Goal: Task Accomplishment & Management: Complete application form

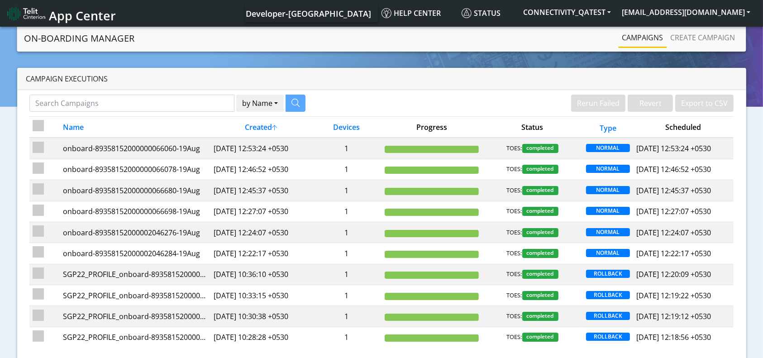
click at [38, 13] on img at bounding box center [26, 13] width 38 height 14
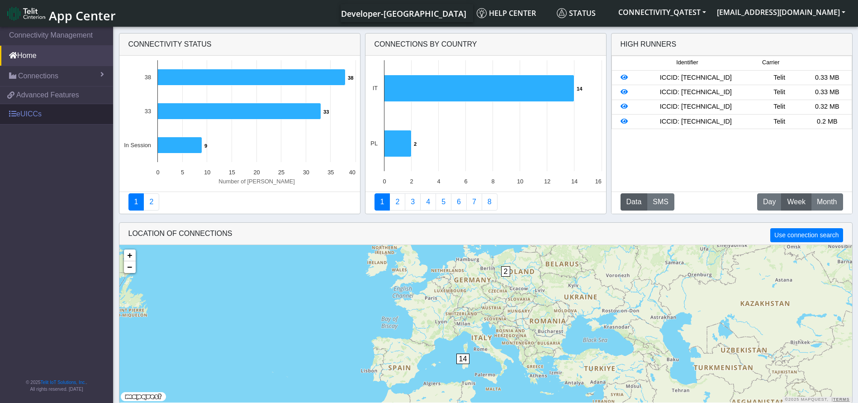
click at [38, 110] on link "eUICCs" at bounding box center [56, 114] width 113 height 20
click at [35, 114] on link "eUICCs" at bounding box center [56, 114] width 113 height 20
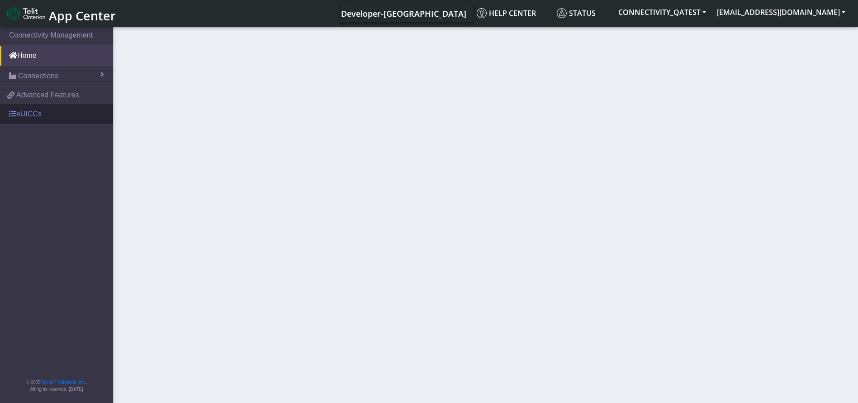
click at [42, 116] on link "eUICCs" at bounding box center [56, 114] width 113 height 20
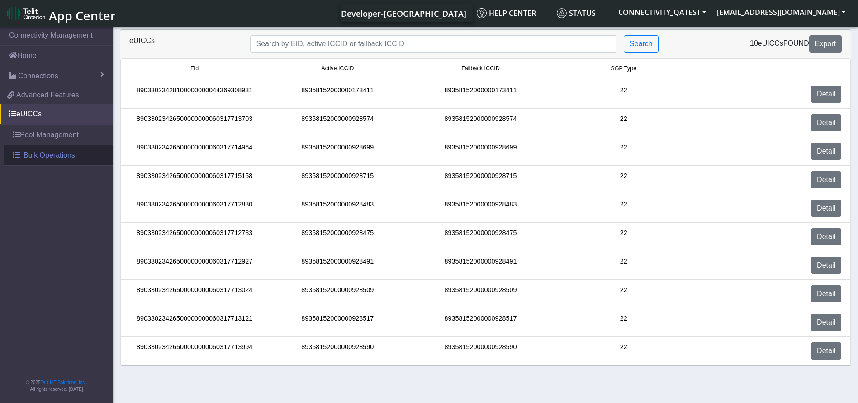
click at [47, 155] on span "Bulk Operations" at bounding box center [50, 155] width 52 height 11
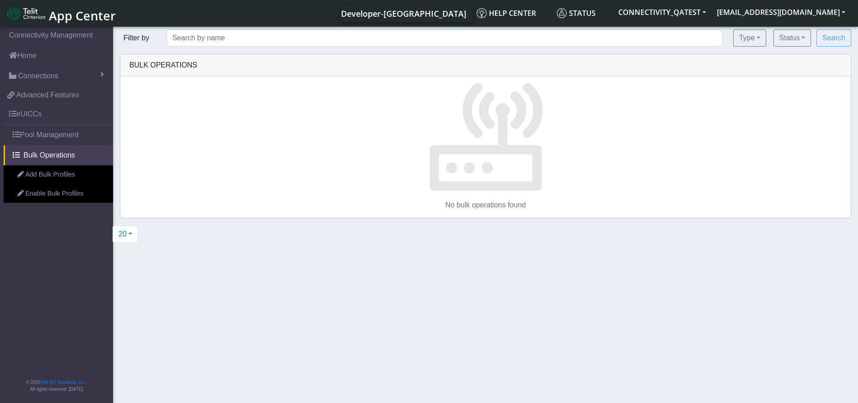
click at [35, 14] on img at bounding box center [26, 13] width 38 height 14
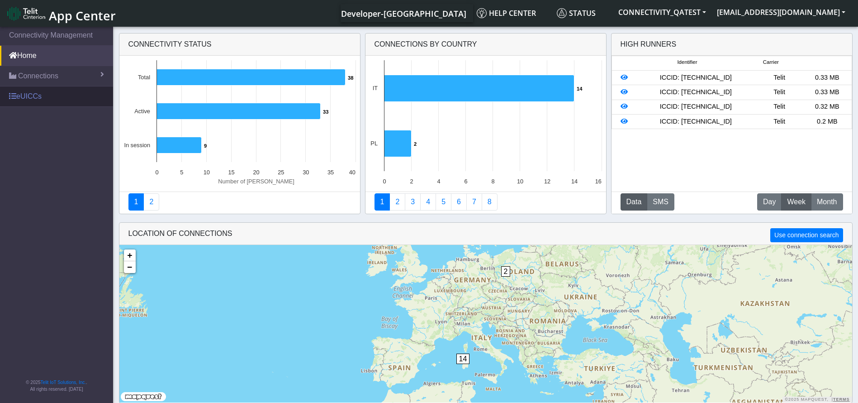
click at [39, 104] on link "eUICCs" at bounding box center [56, 96] width 113 height 20
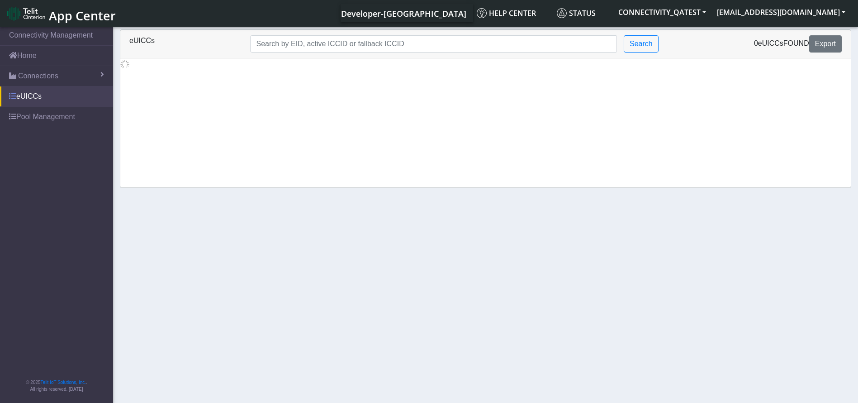
click at [27, 100] on link "eUICCs" at bounding box center [56, 96] width 113 height 20
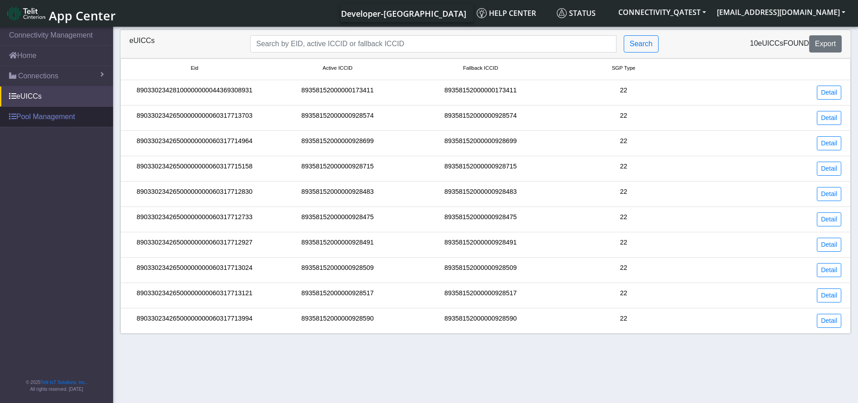
click at [40, 117] on link "Pool Management" at bounding box center [56, 117] width 113 height 20
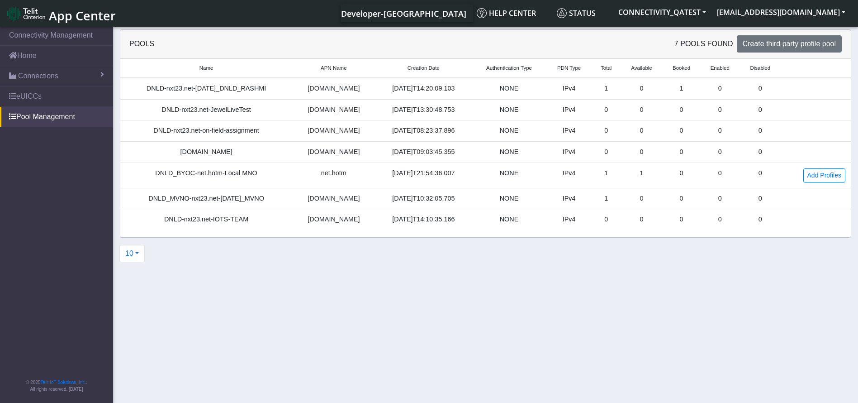
click at [60, 22] on span "App Center" at bounding box center [82, 15] width 67 height 17
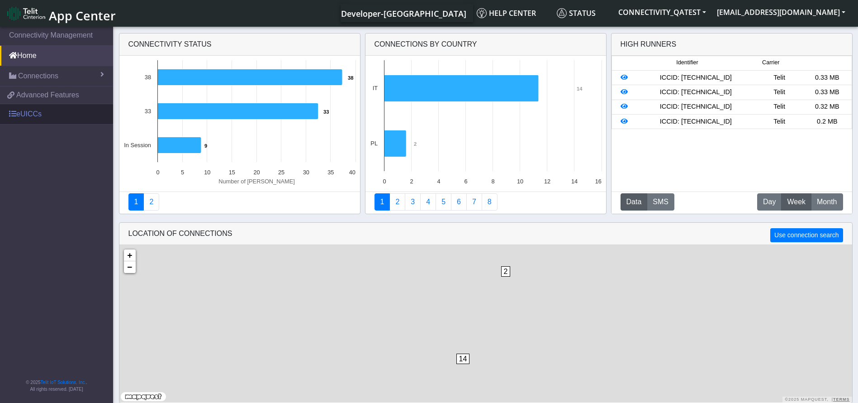
click at [51, 118] on link "eUICCs" at bounding box center [56, 114] width 113 height 20
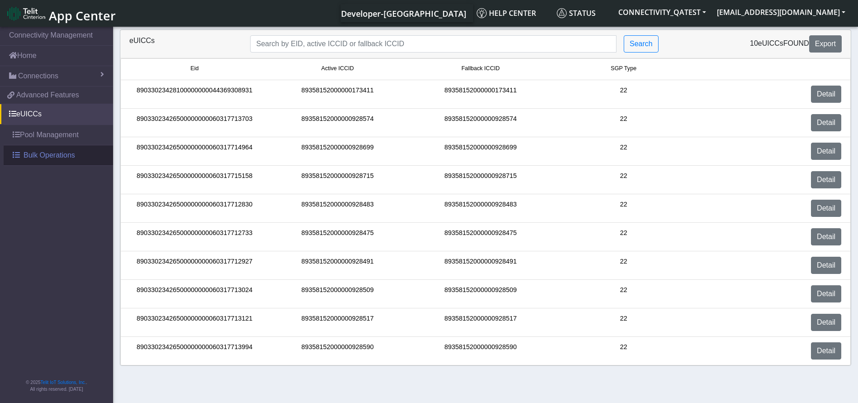
click at [43, 151] on span "Bulk Operations" at bounding box center [50, 155] width 52 height 11
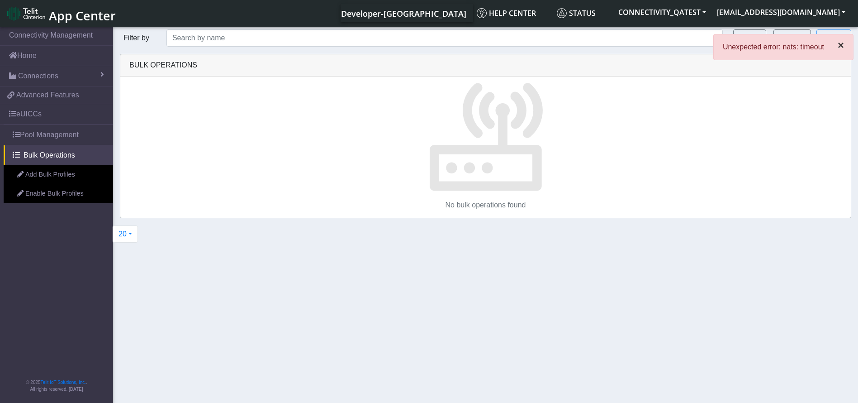
click at [836, 43] on button "×" at bounding box center [841, 45] width 24 height 22
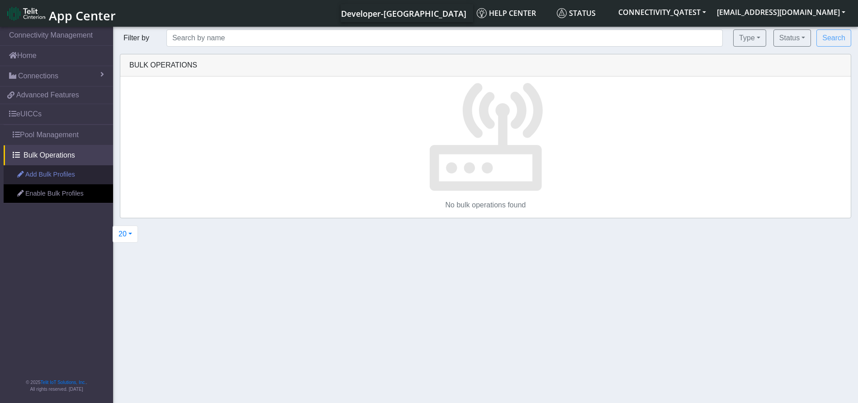
click at [63, 167] on link "Add Bulk Profiles" at bounding box center [58, 174] width 109 height 19
click at [67, 173] on link "Add Bulk Profiles" at bounding box center [58, 174] width 109 height 19
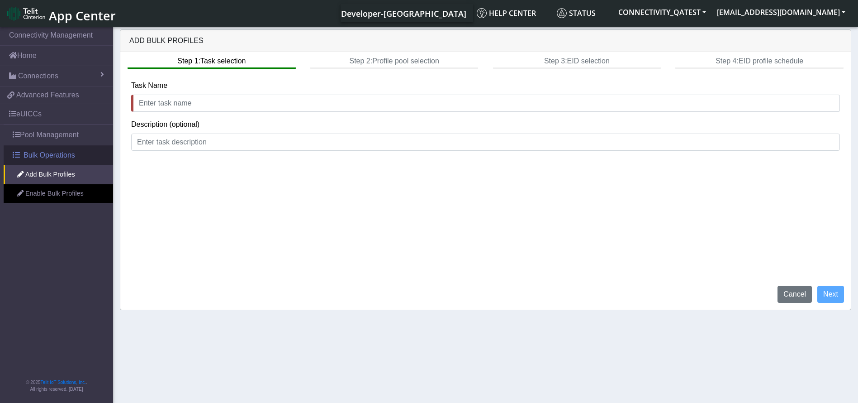
click at [63, 157] on span "Bulk Operations" at bounding box center [50, 155] width 52 height 11
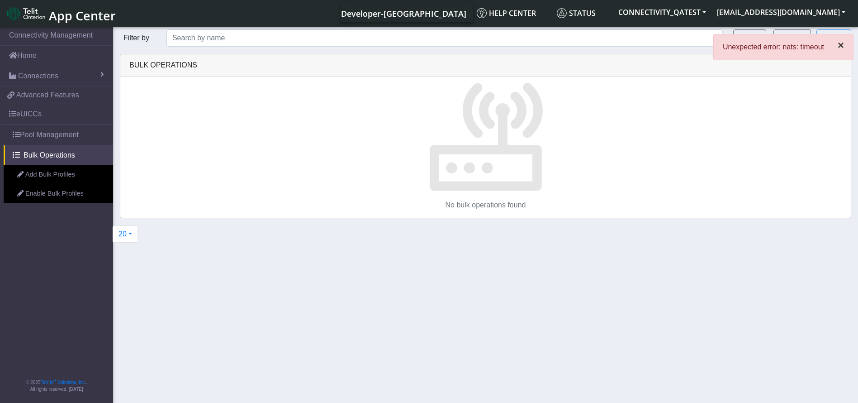
click at [844, 47] on span "×" at bounding box center [841, 45] width 6 height 12
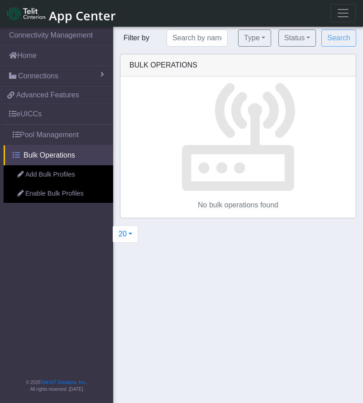
click at [53, 155] on span "Bulk Operations" at bounding box center [50, 155] width 52 height 11
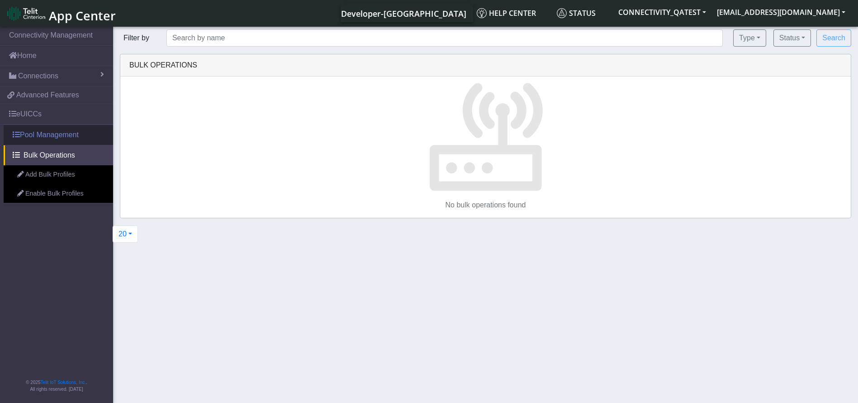
click at [53, 137] on link "Pool Management" at bounding box center [58, 135] width 109 height 20
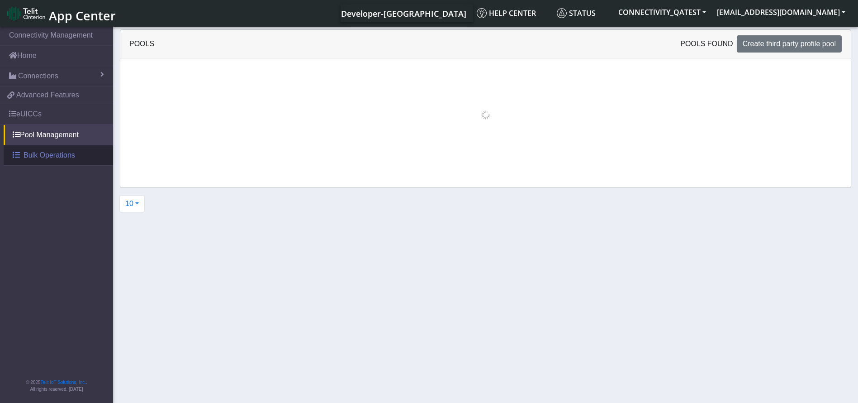
click at [52, 156] on span "Bulk Operations" at bounding box center [50, 155] width 52 height 11
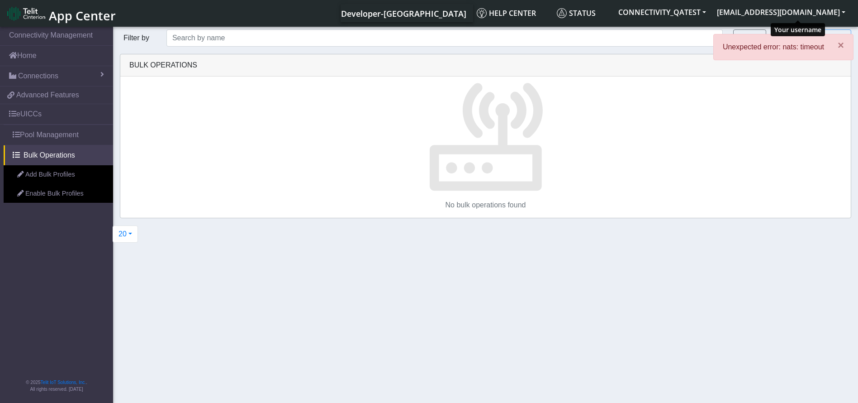
click at [373, 22] on li "[EMAIL_ADDRESS][DOMAIN_NAME] App Center Logout My profile Notifications Change …" at bounding box center [781, 13] width 139 height 18
click at [373, 14] on button "[EMAIL_ADDRESS][DOMAIN_NAME]" at bounding box center [781, 12] width 139 height 16
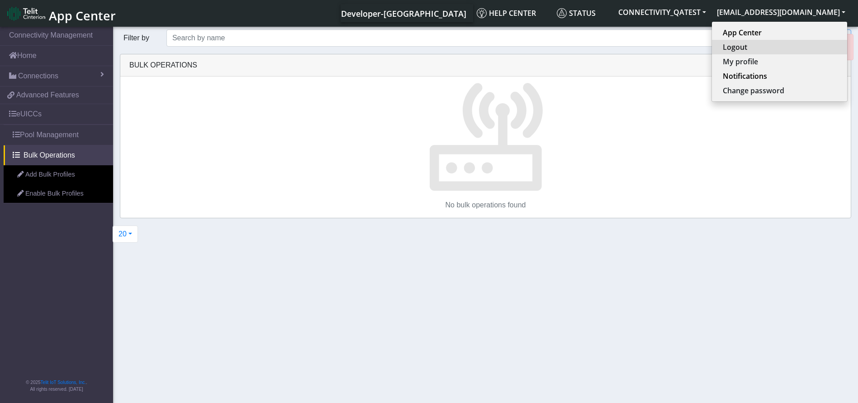
click at [373, 47] on button "Logout" at bounding box center [779, 47] width 135 height 14
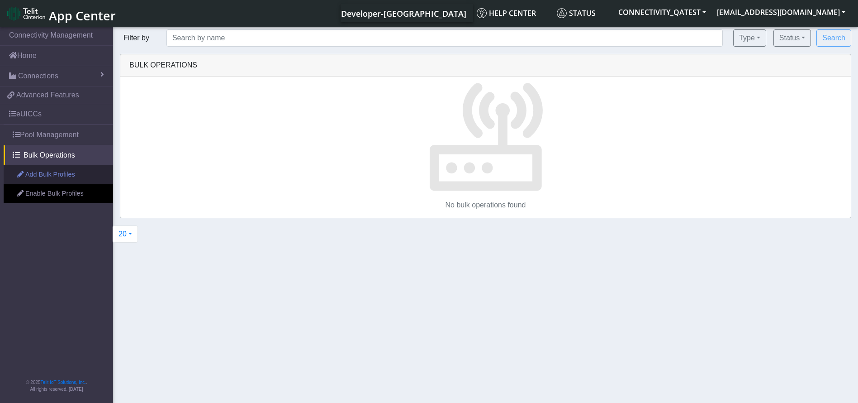
click at [57, 172] on link "Add Bulk Profiles" at bounding box center [58, 174] width 109 height 19
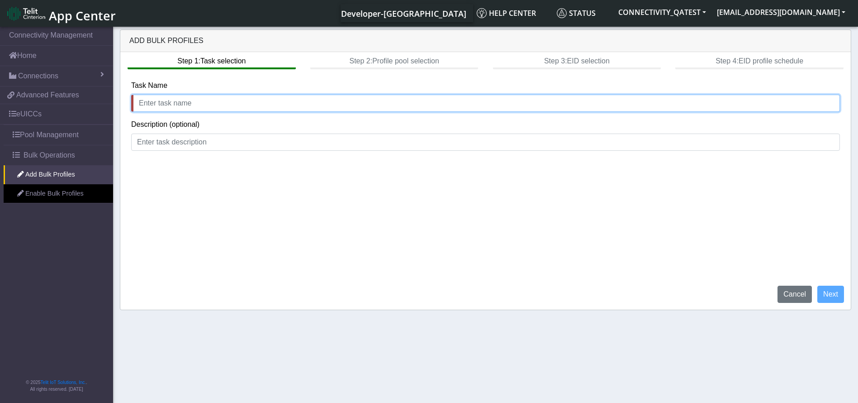
click at [240, 109] on input "text" at bounding box center [485, 103] width 709 height 17
type input "test"
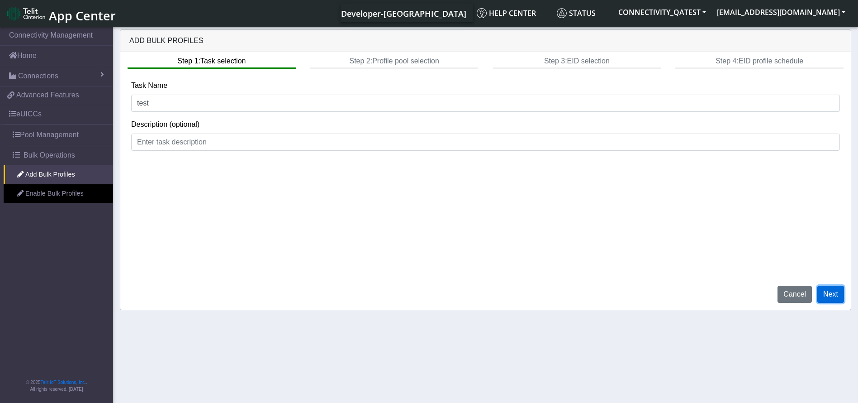
click at [373, 292] on button "Next" at bounding box center [830, 293] width 27 height 17
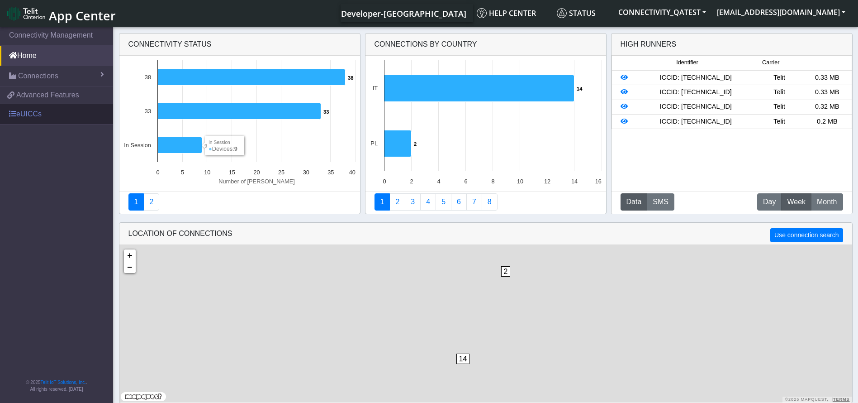
click at [68, 109] on link "eUICCs" at bounding box center [56, 114] width 113 height 20
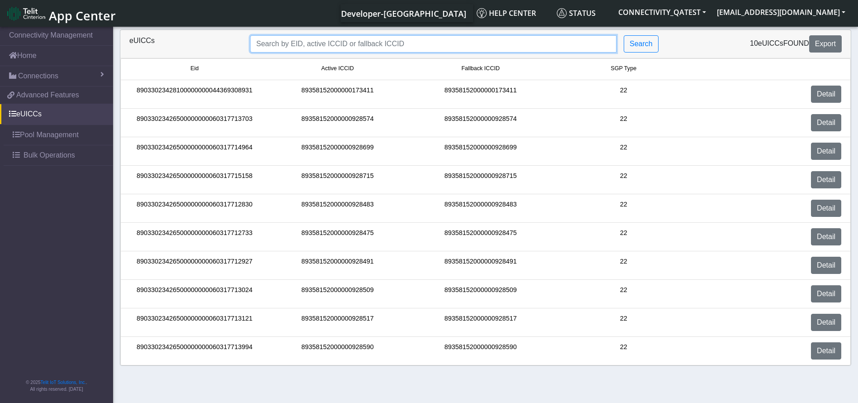
click at [345, 46] on input "Search..." at bounding box center [433, 43] width 366 height 17
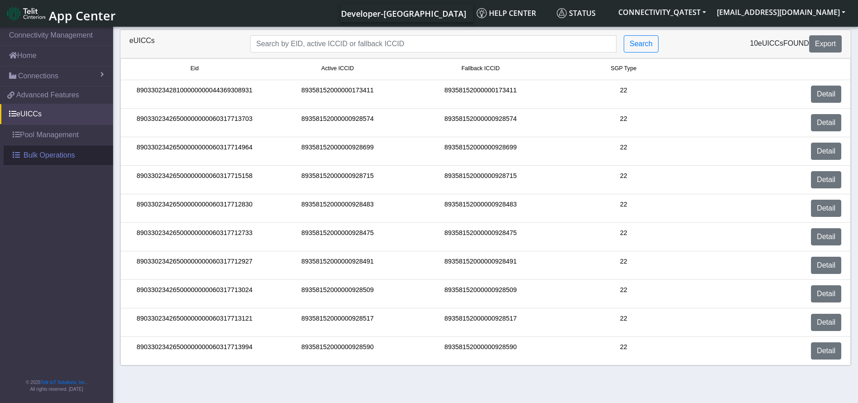
click at [52, 152] on span "Bulk Operations" at bounding box center [50, 155] width 52 height 11
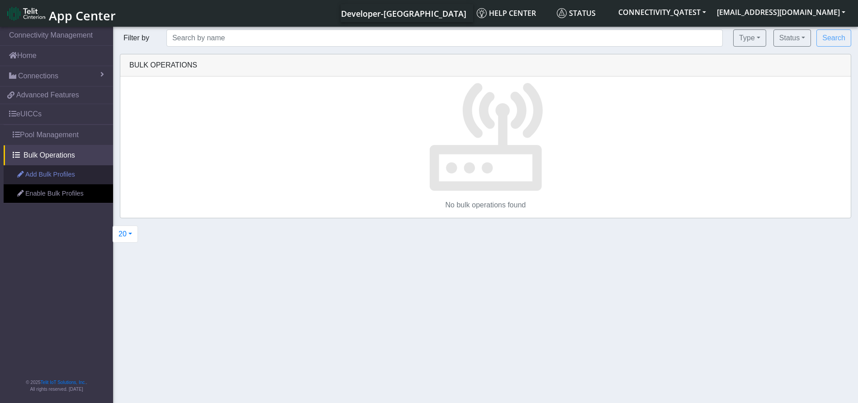
click at [73, 179] on link "Add Bulk Profiles" at bounding box center [58, 174] width 109 height 19
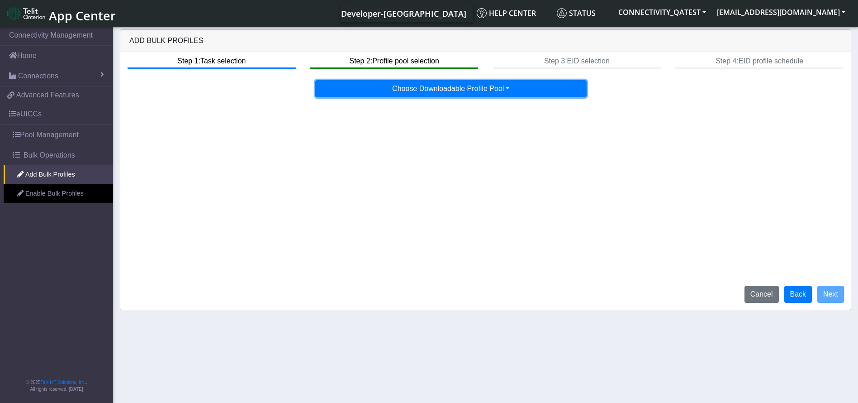
click at [464, 83] on button "Choose Downloadable Profile Pool" at bounding box center [450, 88] width 271 height 17
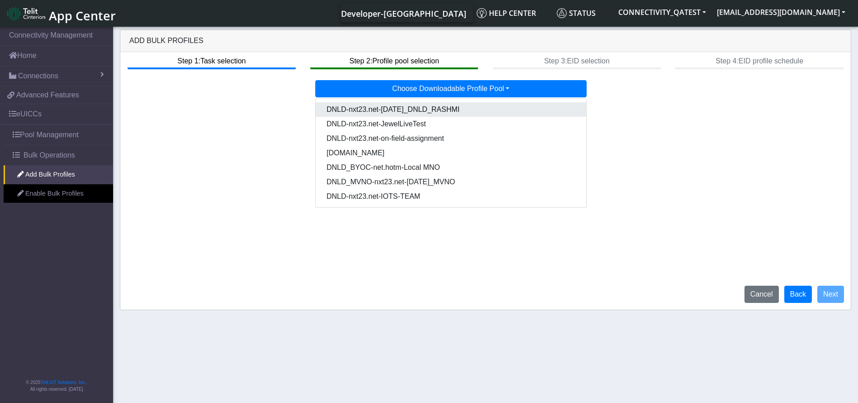
click at [431, 107] on Pool4e59cd5c-3b69-4a80-88ac-f2f10802c4c5-dropdown "DNLD-nxt23.net-[DATE]_DNLD_RASHMI" at bounding box center [451, 109] width 271 height 14
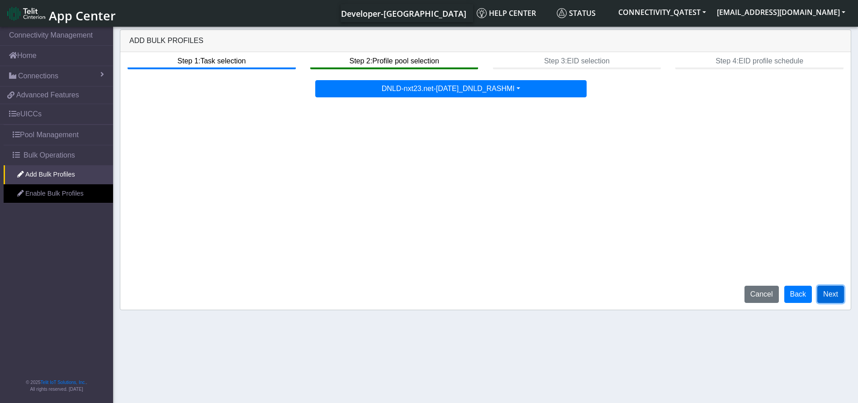
click at [822, 292] on button "Next" at bounding box center [830, 293] width 27 height 17
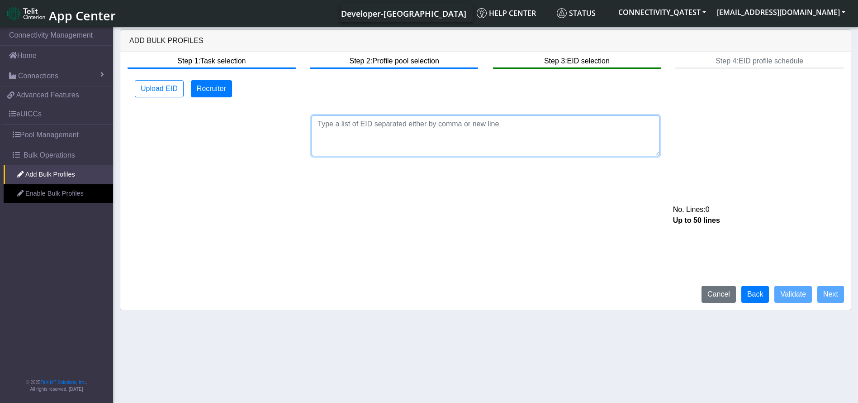
click at [421, 138] on textarea at bounding box center [486, 135] width 348 height 41
paste textarea "89033023426500000000060317712927"
type textarea "89033023426500000000060317712927"
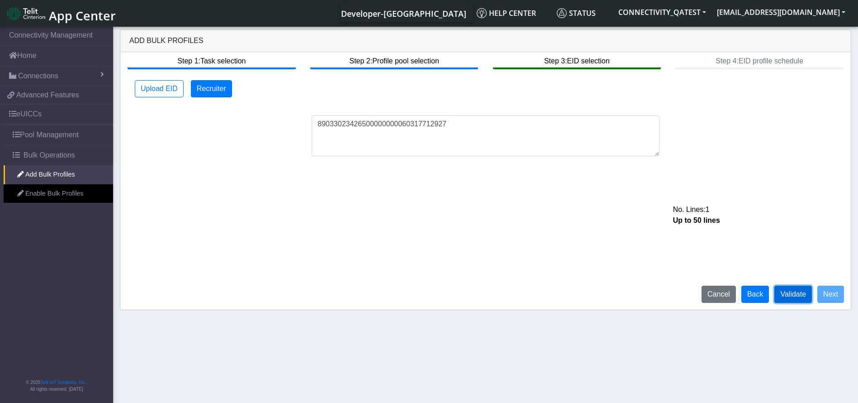
click at [788, 286] on button "Validate" at bounding box center [793, 293] width 38 height 17
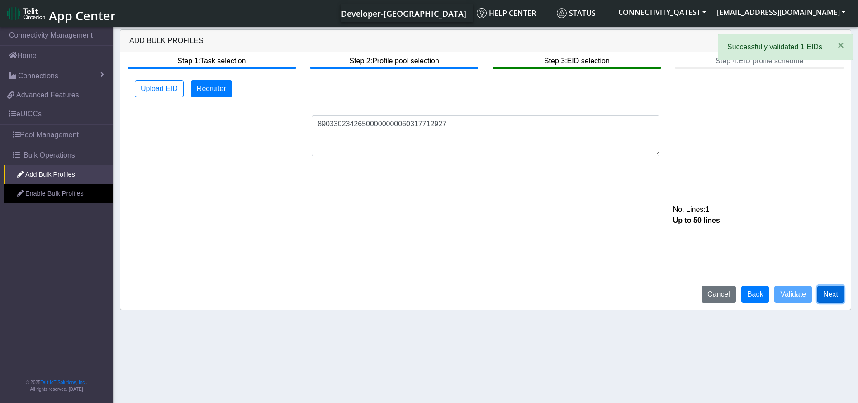
click at [835, 291] on button "Next" at bounding box center [830, 293] width 27 height 17
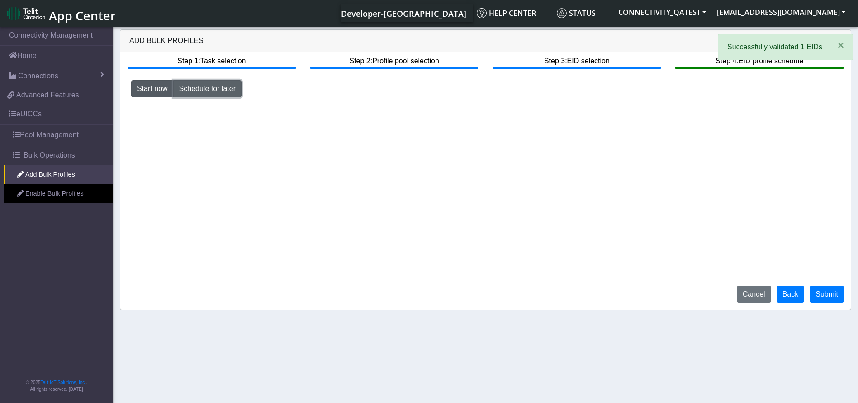
click at [220, 92] on button "Schedule for later" at bounding box center [207, 88] width 68 height 17
click at [161, 89] on button "Start now" at bounding box center [152, 88] width 43 height 17
click at [222, 86] on button "Schedule for later" at bounding box center [207, 88] width 68 height 17
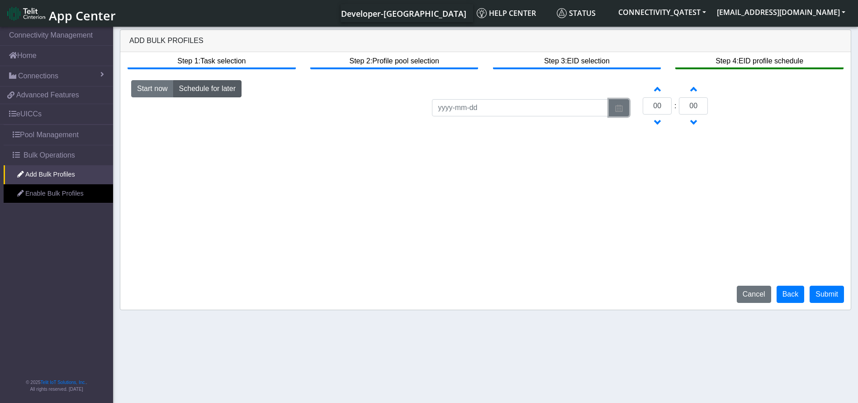
click at [624, 105] on button "button" at bounding box center [619, 107] width 20 height 17
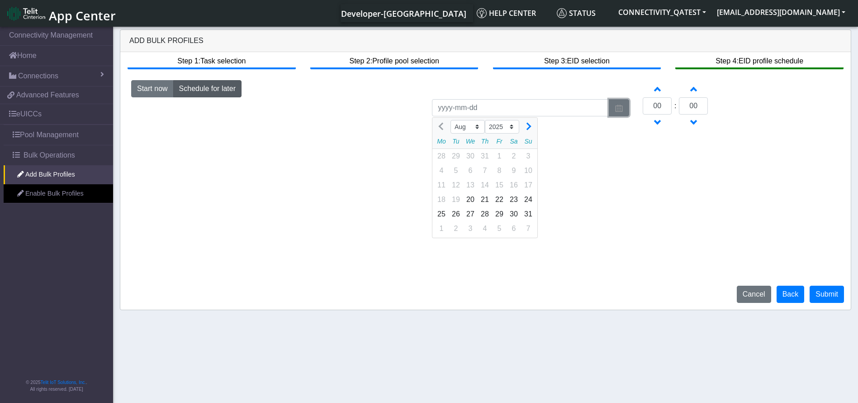
click at [624, 105] on button "button" at bounding box center [619, 107] width 20 height 17
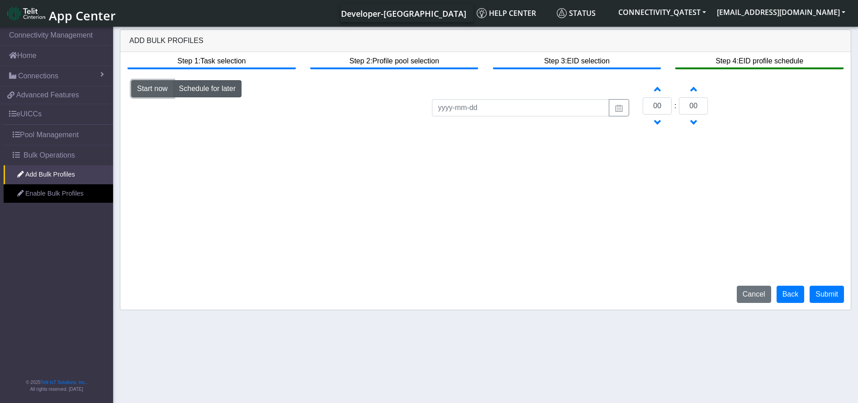
click at [149, 83] on button "Start now" at bounding box center [152, 88] width 43 height 17
click at [788, 295] on button "Back" at bounding box center [791, 293] width 28 height 17
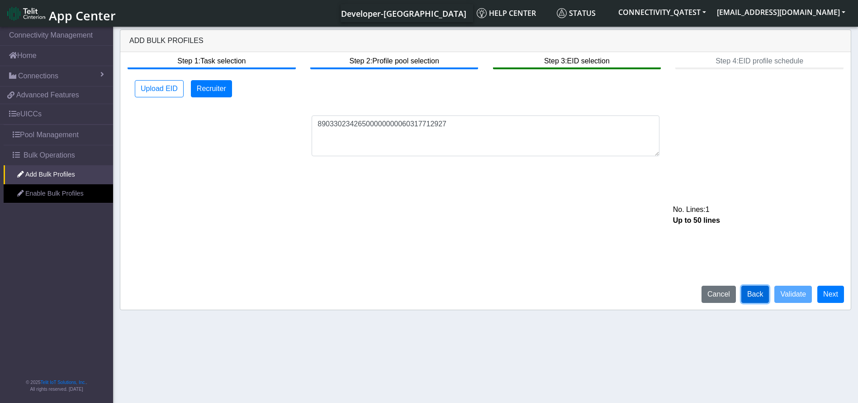
click at [758, 291] on button "Back" at bounding box center [755, 293] width 28 height 17
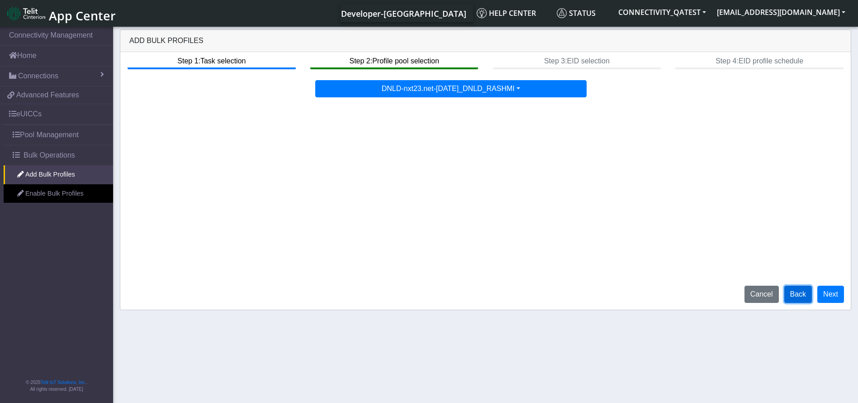
click at [800, 295] on button "Back" at bounding box center [798, 293] width 28 height 17
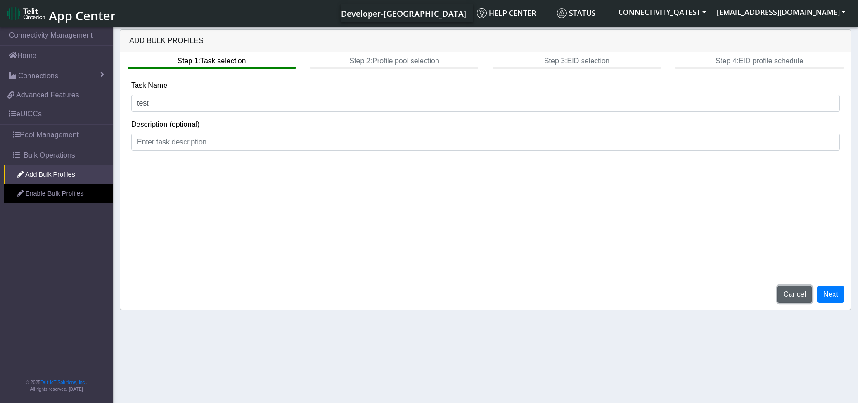
click at [793, 296] on button "Cancel" at bounding box center [795, 293] width 34 height 17
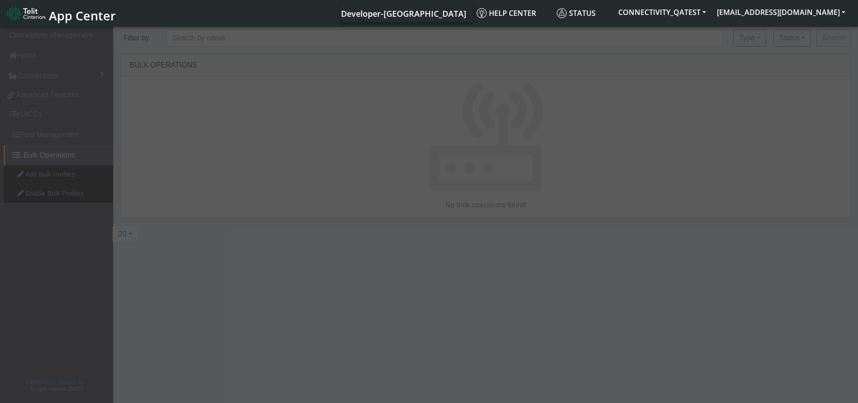
click at [79, 196] on div at bounding box center [429, 215] width 858 height 381
click at [78, 196] on div at bounding box center [429, 215] width 858 height 381
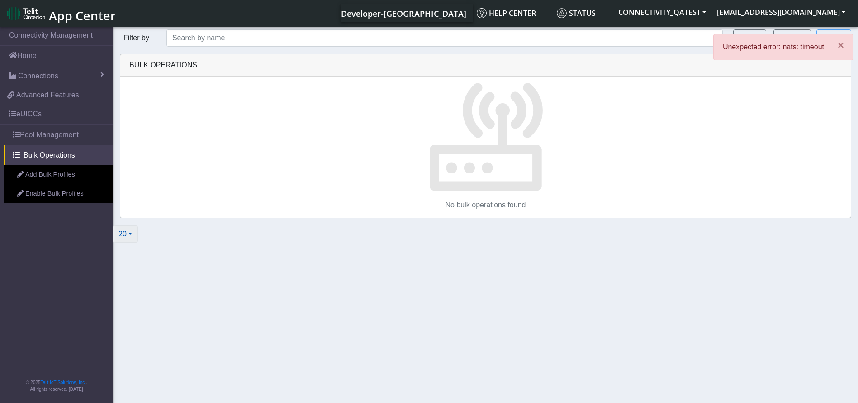
click at [127, 233] on button "20" at bounding box center [125, 233] width 25 height 17
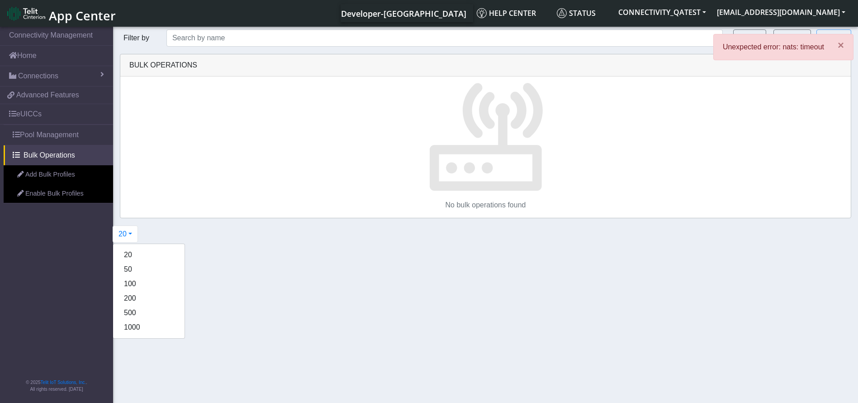
click at [271, 284] on section "Connectivity Management Home Connections List Map 9f3c0add8110a2639c58faf7efc77…" at bounding box center [429, 215] width 858 height 381
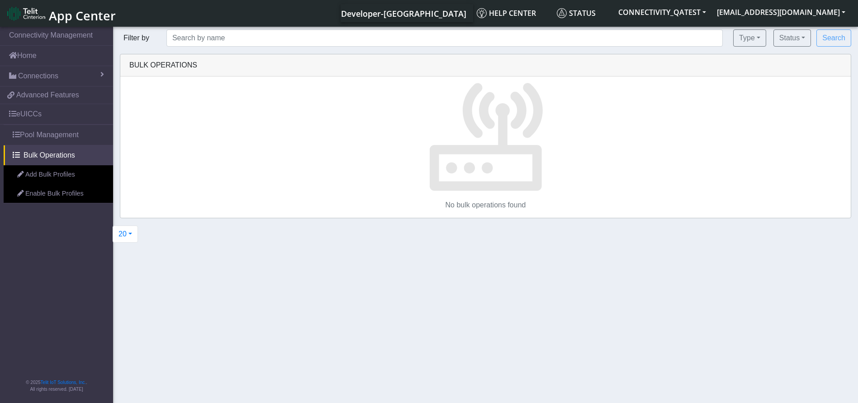
click at [858, 389] on html "App Center Developer-US Help center Status CONNECTIVITY_QATEST rashmi.suresh@te…" at bounding box center [429, 201] width 858 height 403
click at [60, 168] on link "Add Bulk Profiles" at bounding box center [58, 174] width 109 height 19
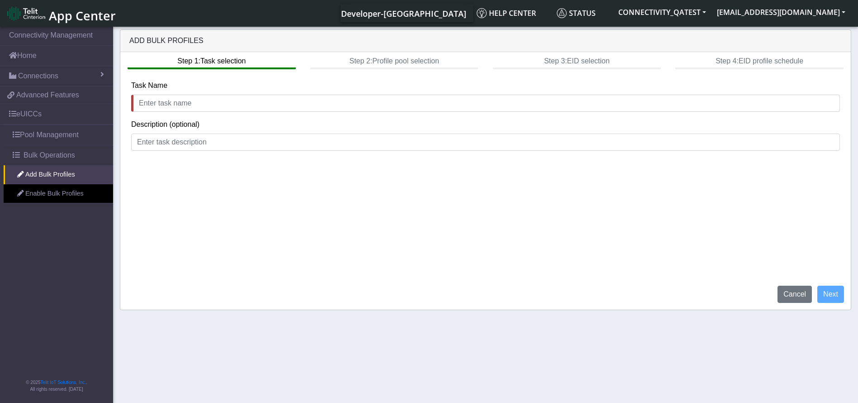
click at [789, 283] on div "Step 1: Task selection Step 2: Profile pool selection Step 3: EID selection Ste…" at bounding box center [485, 180] width 731 height 257
click at [792, 297] on button "Cancel" at bounding box center [795, 293] width 34 height 17
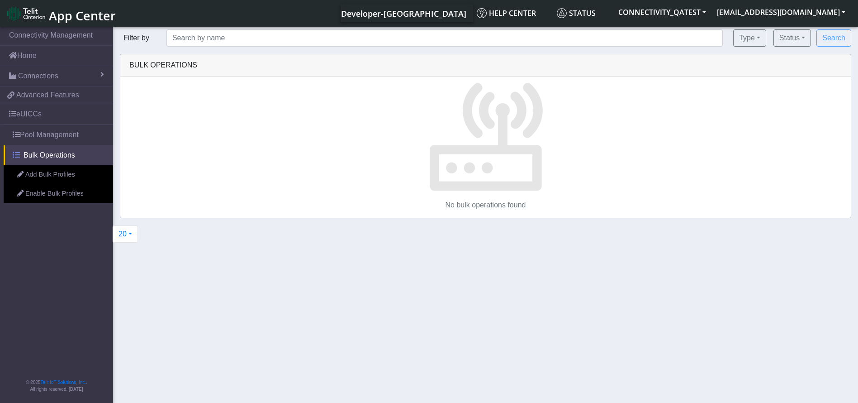
click at [43, 161] on link "Bulk Operations" at bounding box center [58, 155] width 109 height 20
click at [47, 178] on link "Add Bulk Profiles" at bounding box center [58, 174] width 109 height 19
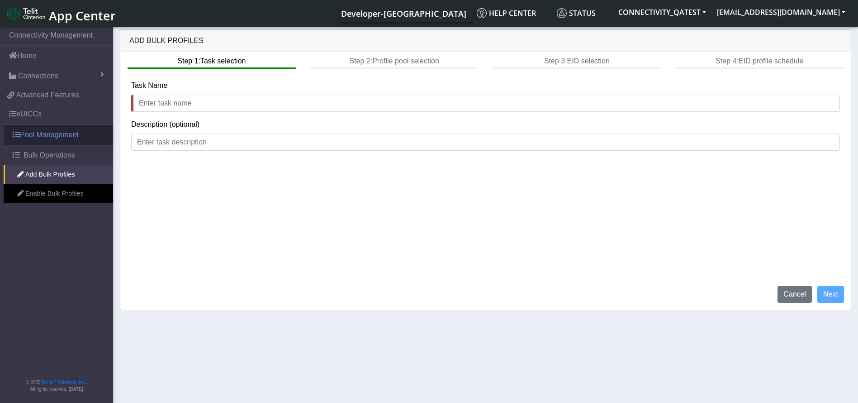
click at [50, 133] on link "Pool Management" at bounding box center [58, 135] width 109 height 20
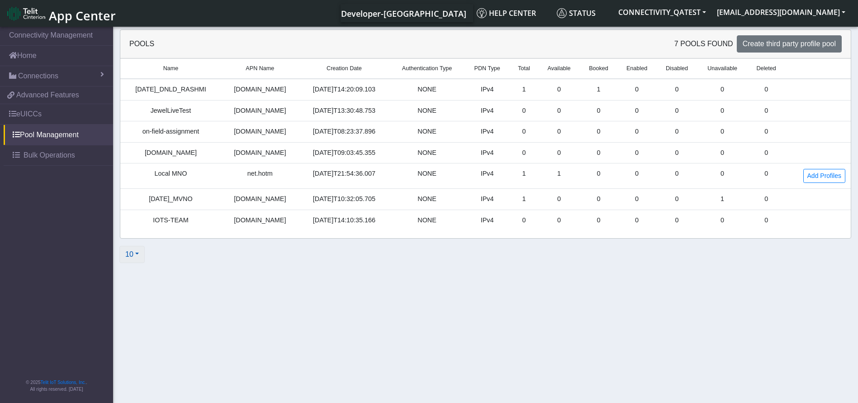
click at [135, 253] on button "10" at bounding box center [131, 254] width 25 height 17
click at [812, 171] on link "Add Profiles" at bounding box center [824, 176] width 42 height 14
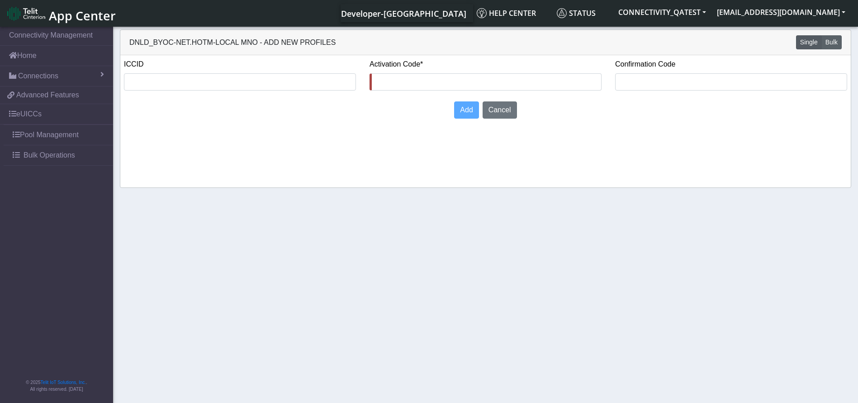
click at [838, 38] on button "Bulk" at bounding box center [831, 42] width 20 height 14
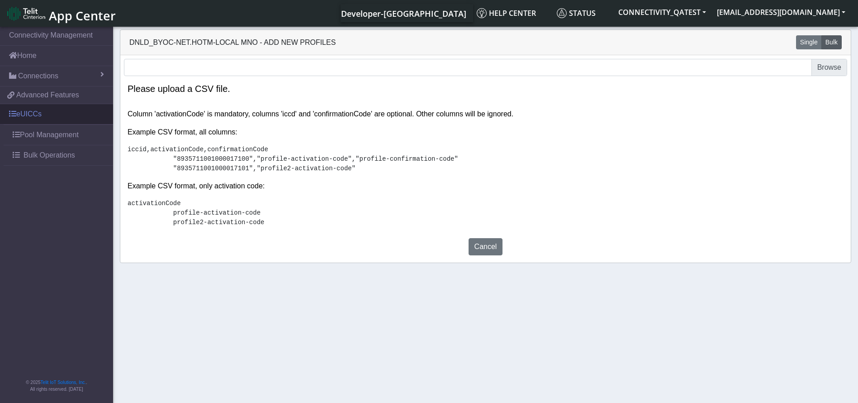
click at [60, 108] on link "eUICCs" at bounding box center [56, 114] width 113 height 20
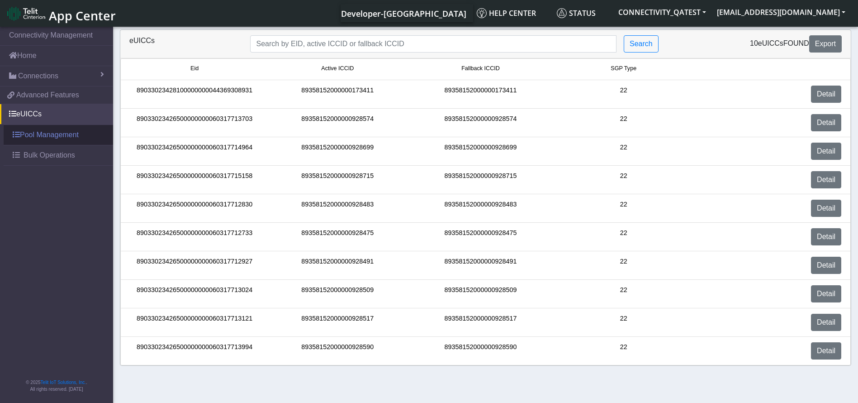
click at [46, 134] on link "Pool Management" at bounding box center [58, 135] width 109 height 20
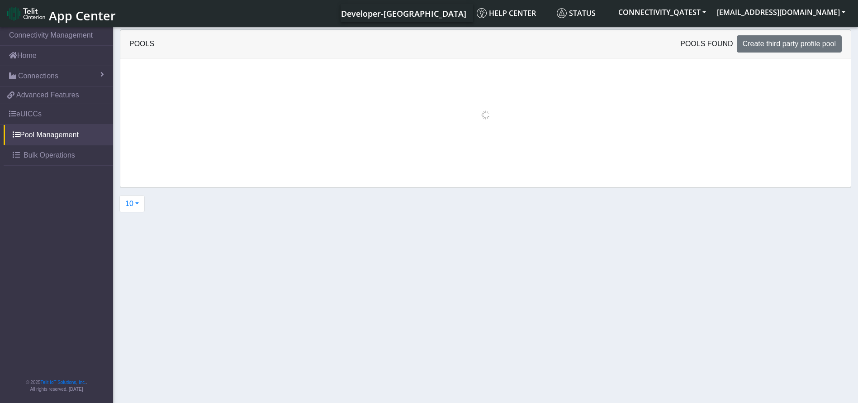
click at [768, 33] on div "Pools pools found Create third party profile pool" at bounding box center [485, 44] width 731 height 28
click at [765, 43] on span "Create third party profile pool" at bounding box center [789, 44] width 93 height 8
select select "IPv4"
select select "NONE"
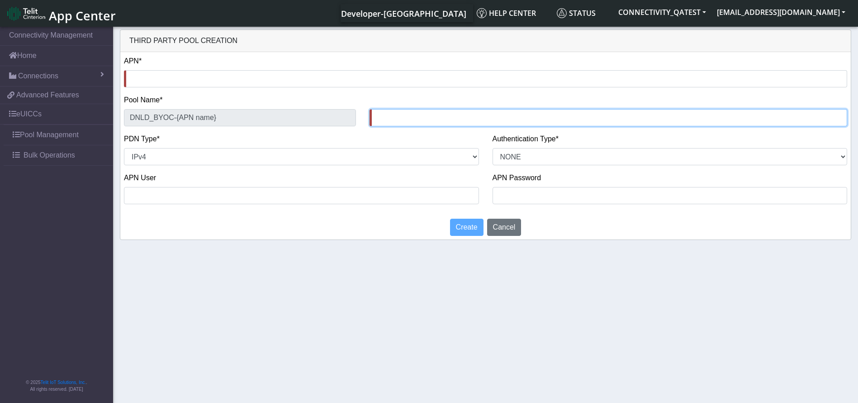
click at [404, 113] on input "text" at bounding box center [609, 117] width 478 height 17
